Goal: Task Accomplishment & Management: Understand process/instructions

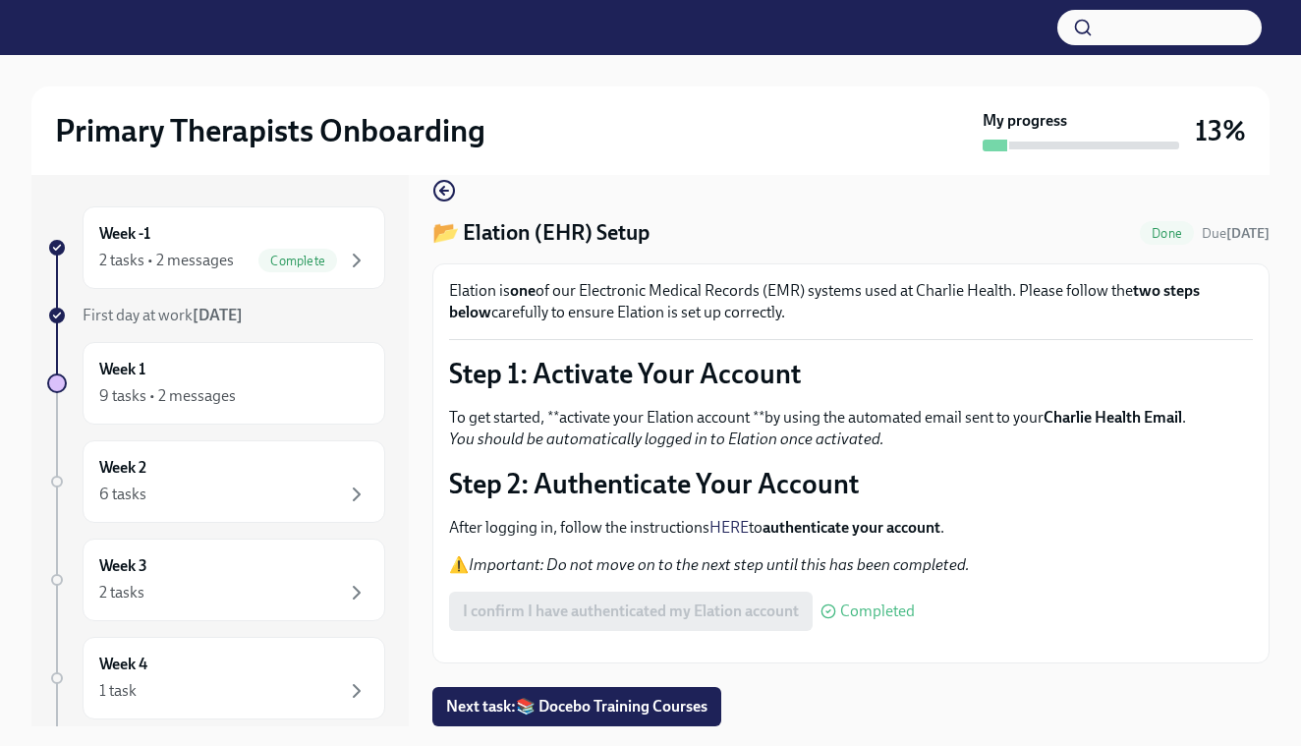
scroll to position [92, 0]
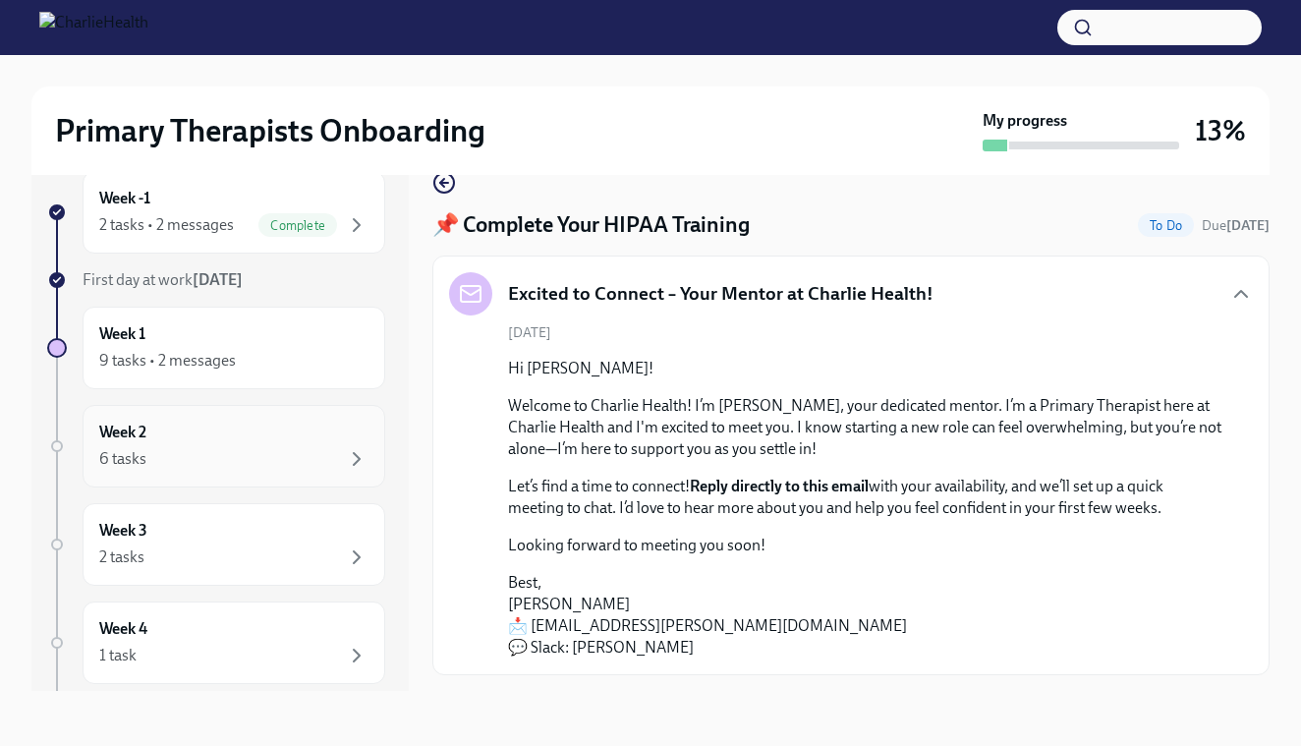
click at [197, 438] on div "Week 2 6 tasks" at bounding box center [233, 446] width 269 height 49
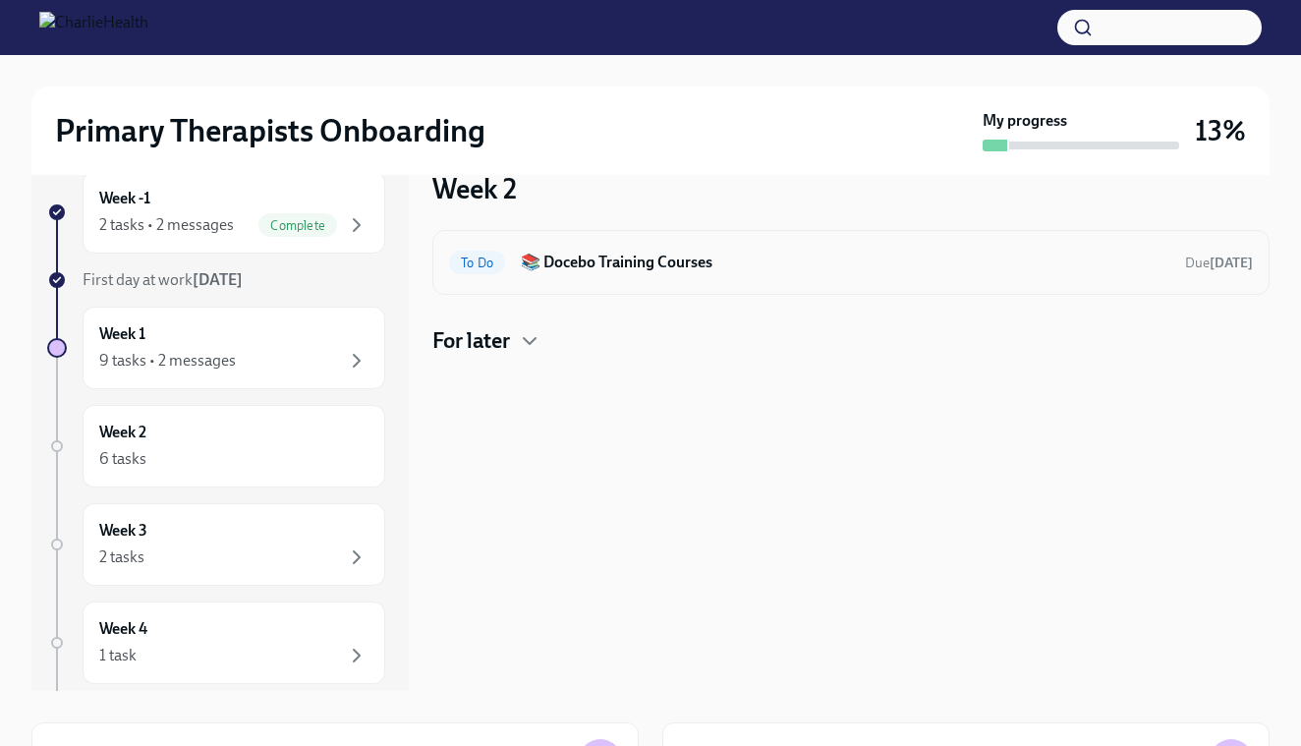
click at [641, 265] on h6 "📚 Docebo Training Courses" at bounding box center [845, 263] width 649 height 22
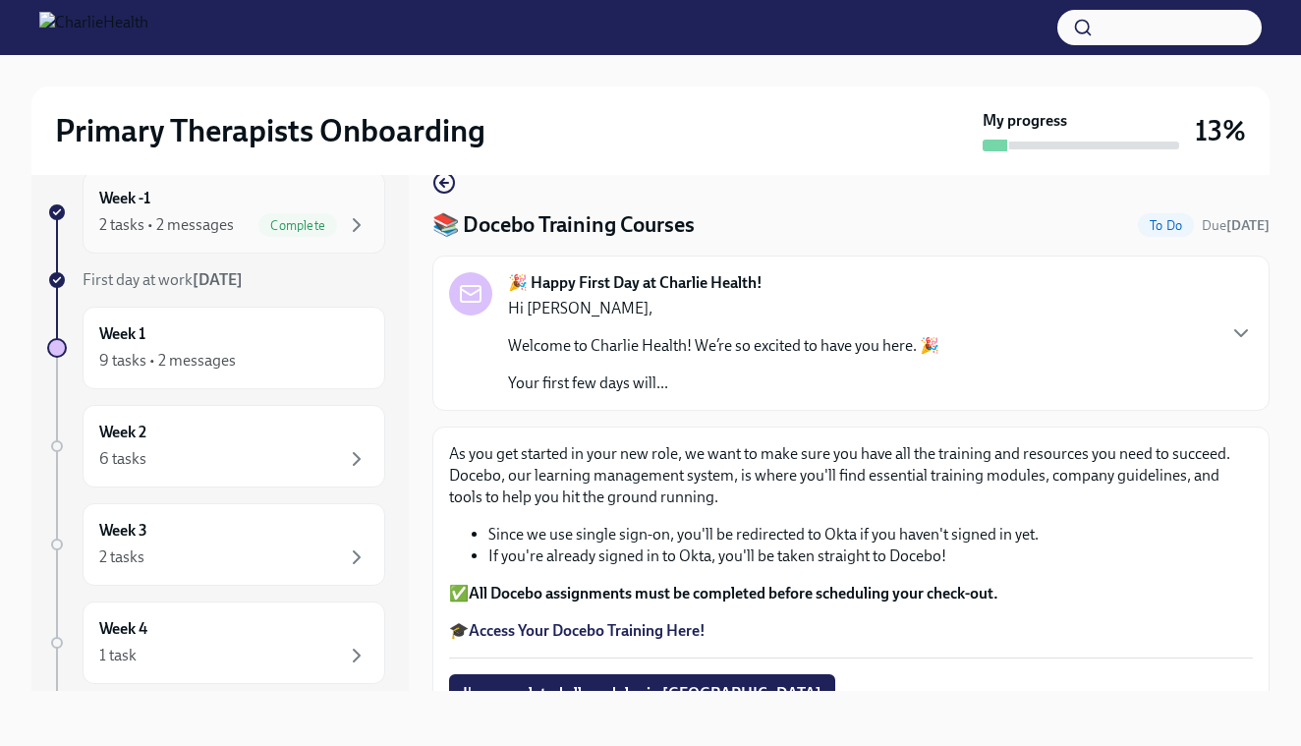
click at [222, 216] on div "2 tasks • 2 messages" at bounding box center [166, 225] width 135 height 22
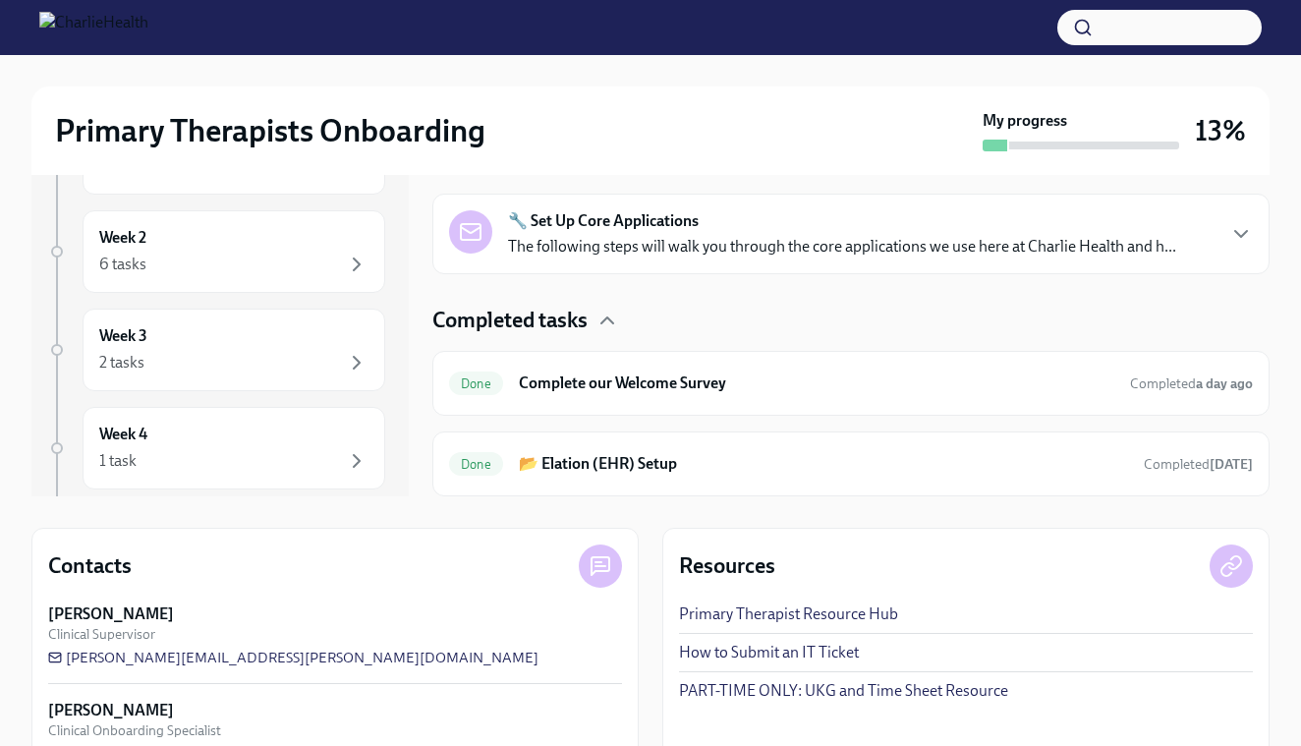
scroll to position [227, 0]
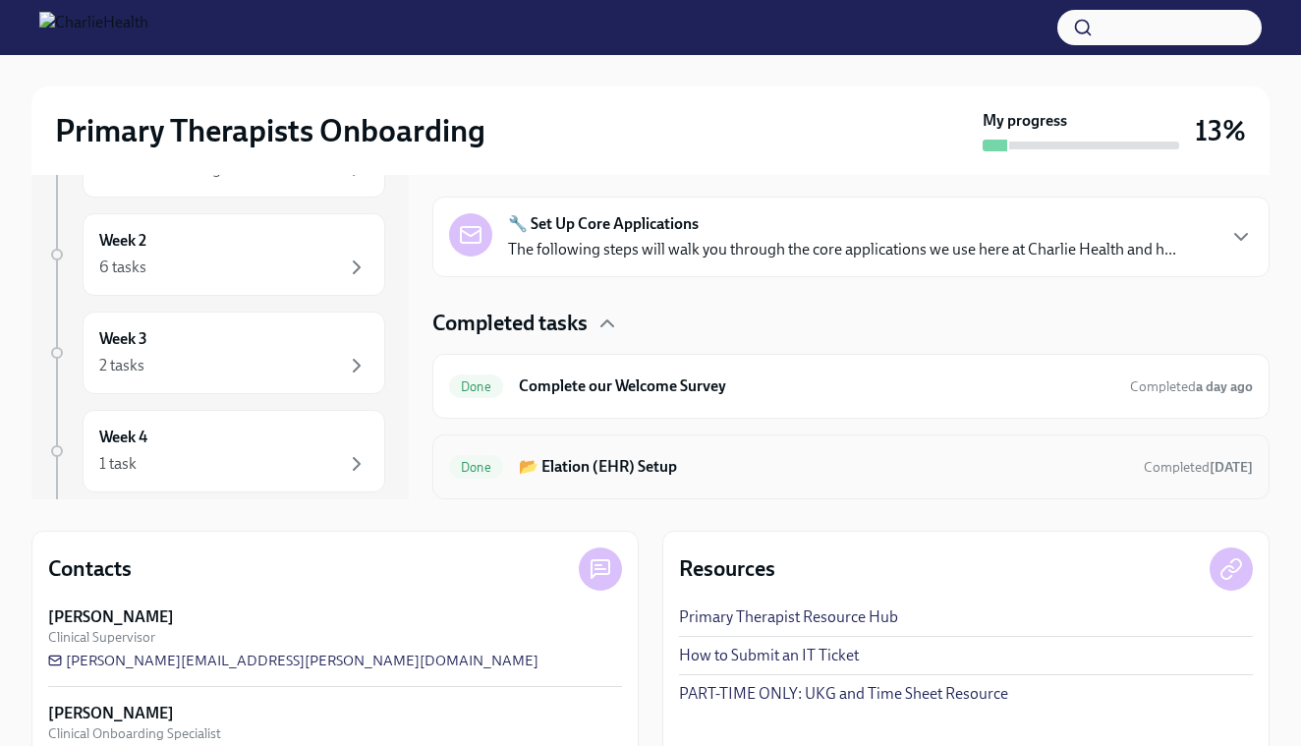
click at [753, 469] on h6 "📂 Elation (EHR) Setup" at bounding box center [823, 467] width 609 height 22
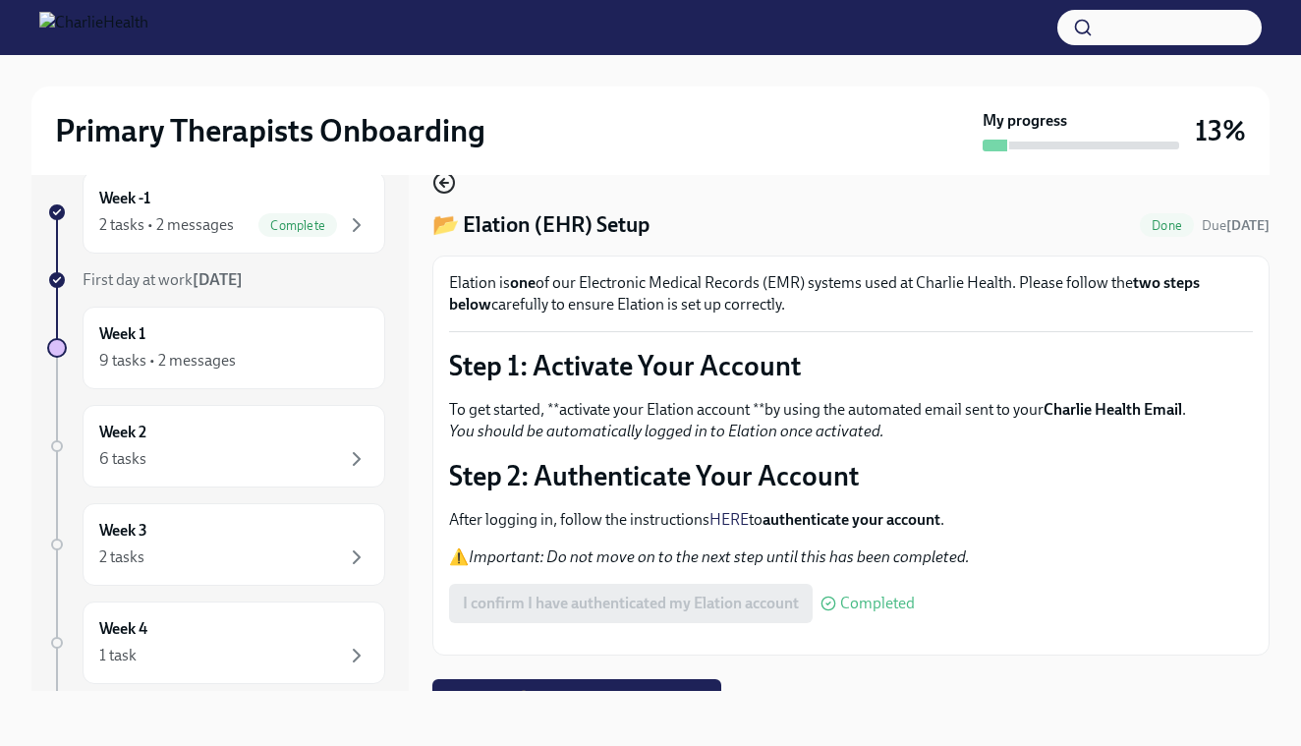
click at [446, 190] on icon "button" at bounding box center [444, 183] width 24 height 24
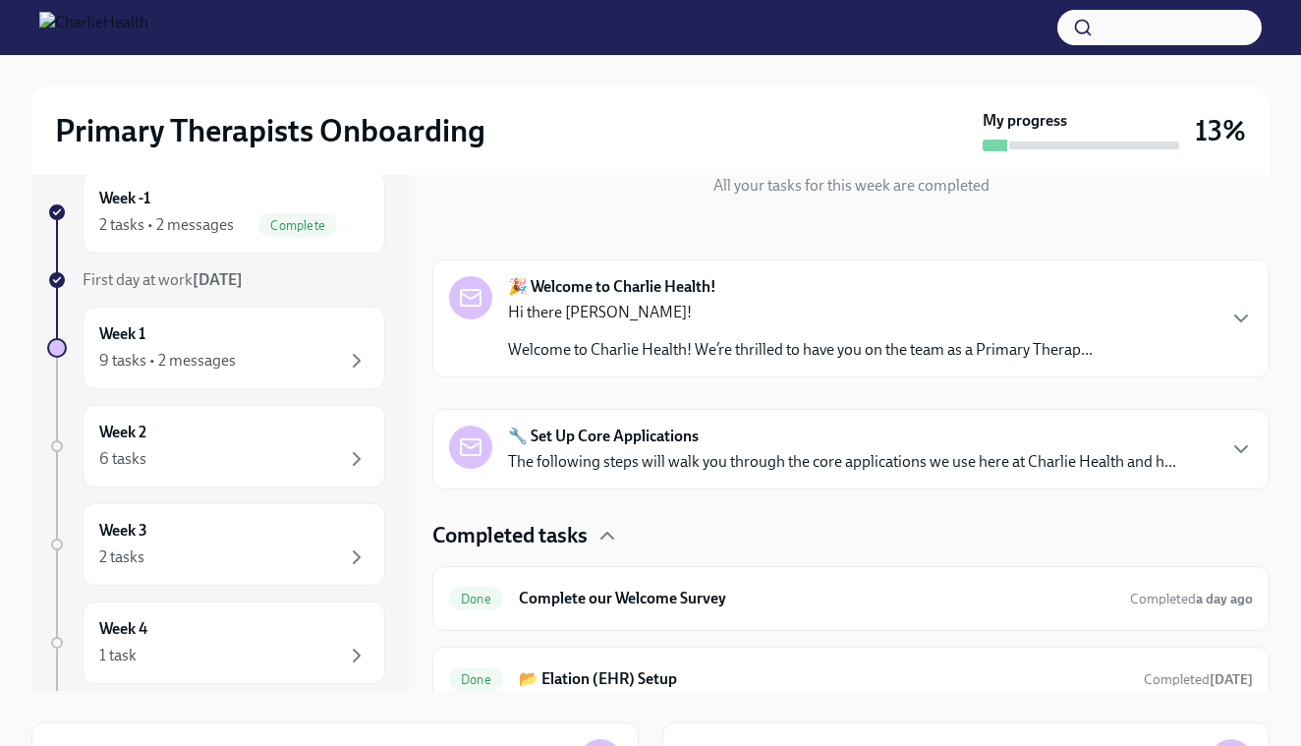
scroll to position [211, 0]
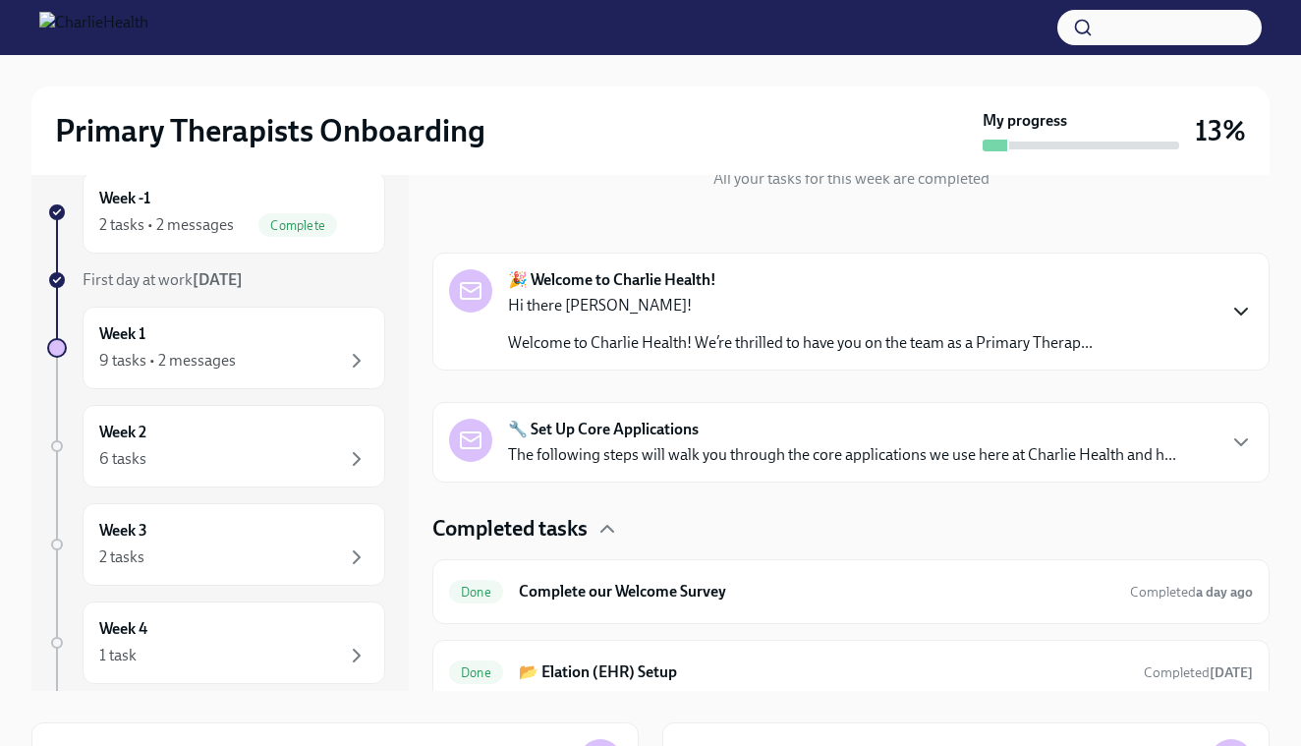
click at [1239, 311] on icon "button" at bounding box center [1241, 312] width 24 height 24
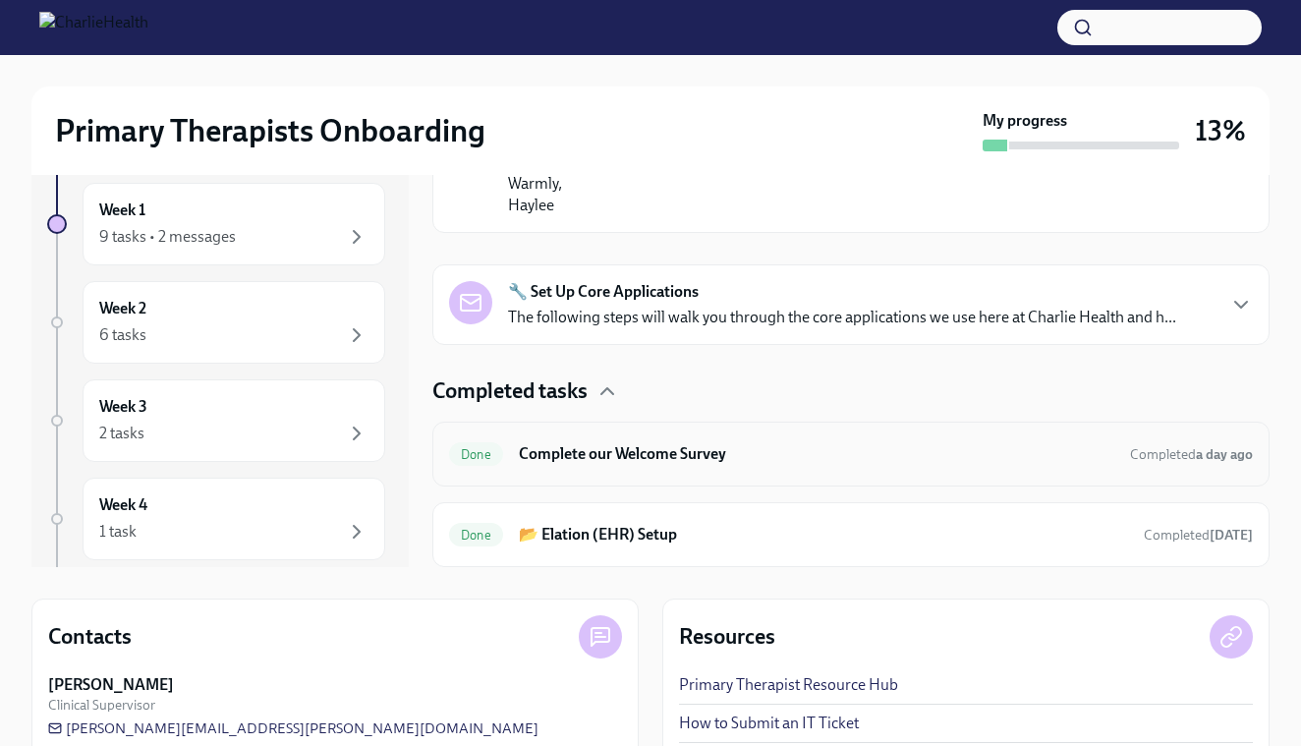
scroll to position [159, 0]
click at [772, 466] on div "Done Complete our Welcome Survey Completed a day ago" at bounding box center [851, 453] width 804 height 31
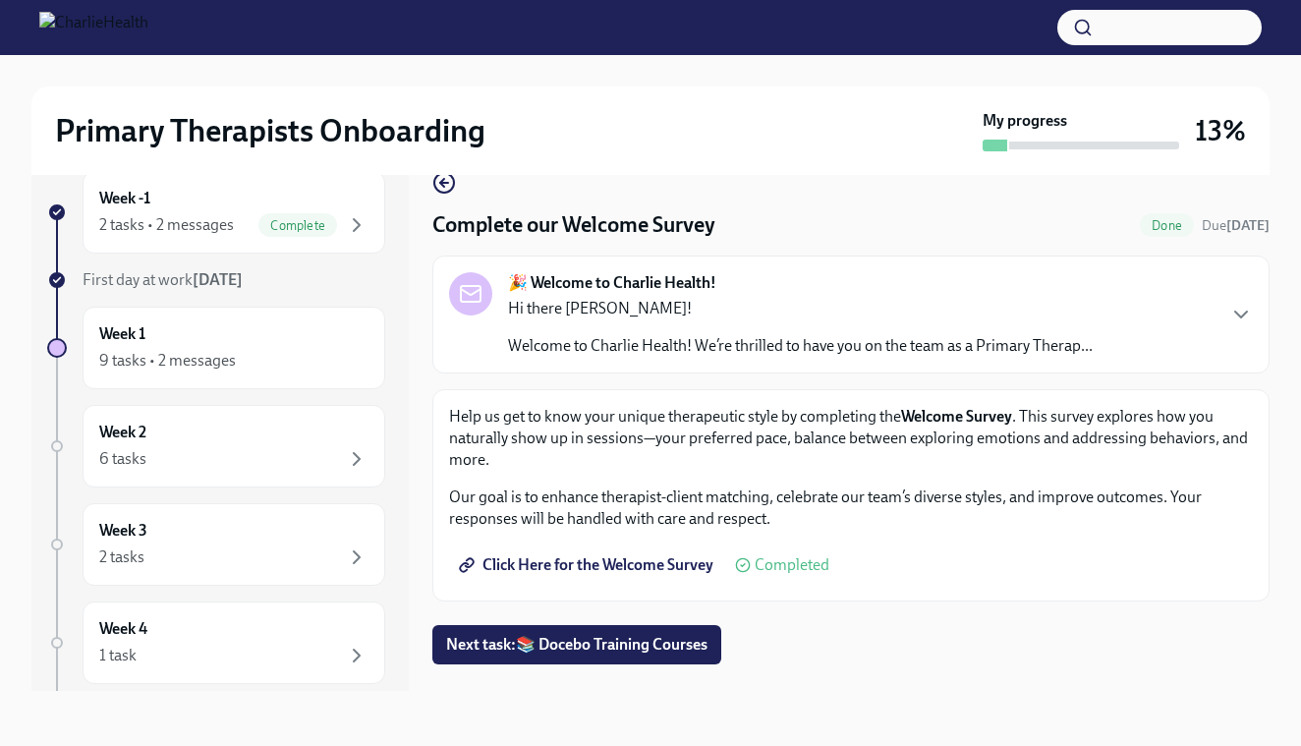
scroll to position [35, 0]
click at [177, 426] on div "Week 2 6 tasks" at bounding box center [233, 446] width 269 height 49
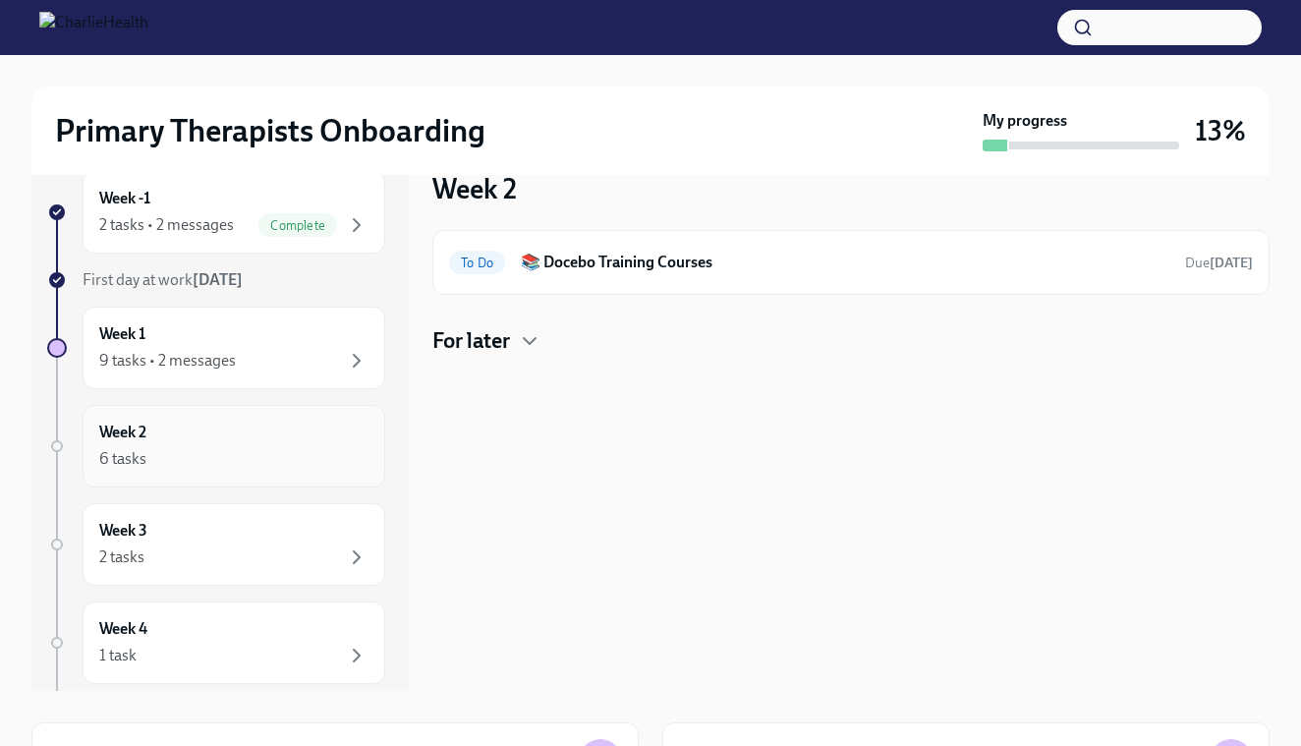
click at [241, 462] on div "6 tasks" at bounding box center [233, 459] width 269 height 24
click at [255, 338] on div "Week 1 9 tasks • 2 messages" at bounding box center [233, 347] width 269 height 49
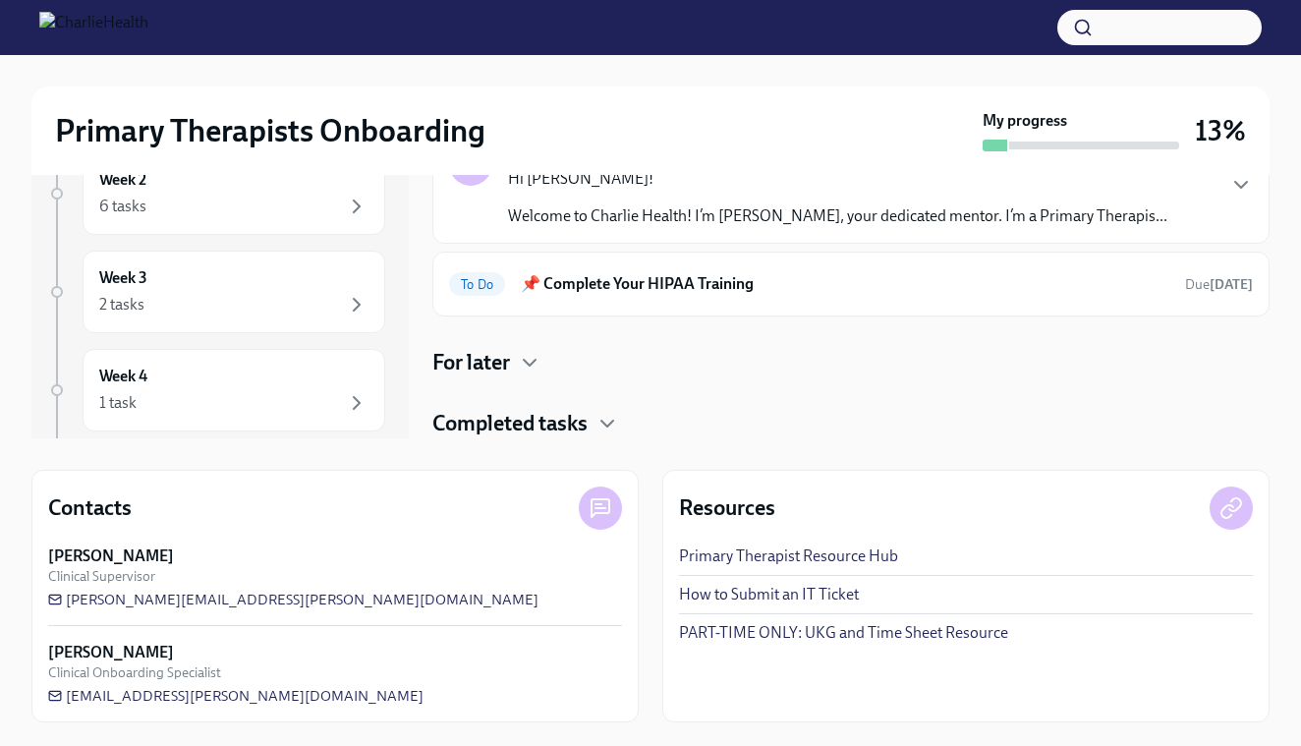
scroll to position [111, 0]
click at [908, 631] on link "PART-TIME ONLY: UKG and Time Sheet Resource" at bounding box center [843, 633] width 329 height 22
